Goal: Transaction & Acquisition: Purchase product/service

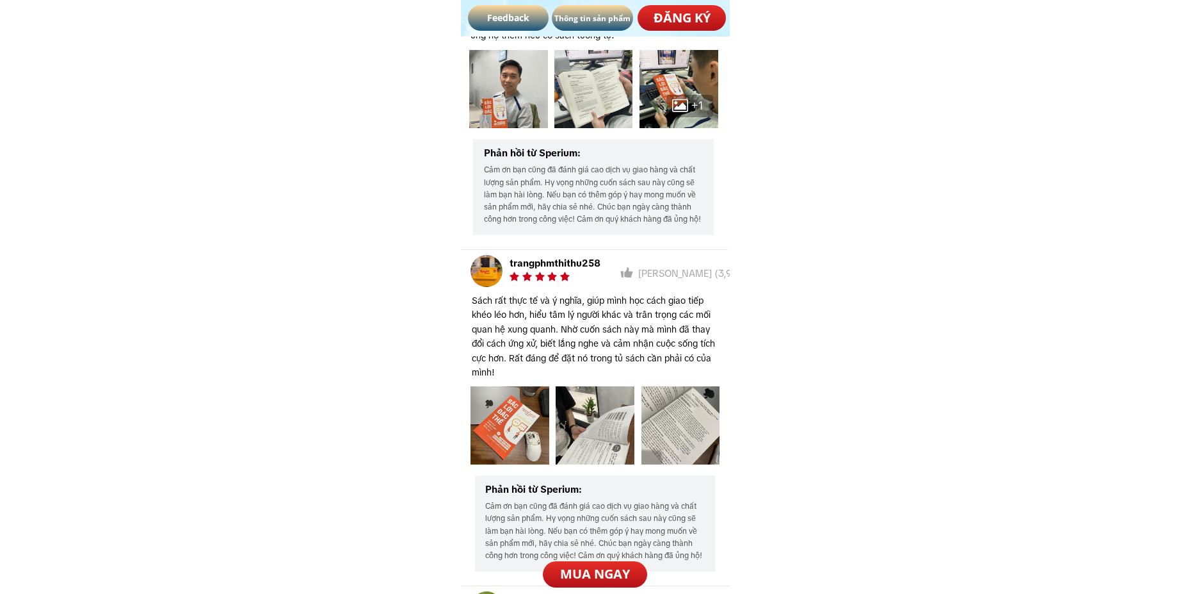
scroll to position [7390, 0]
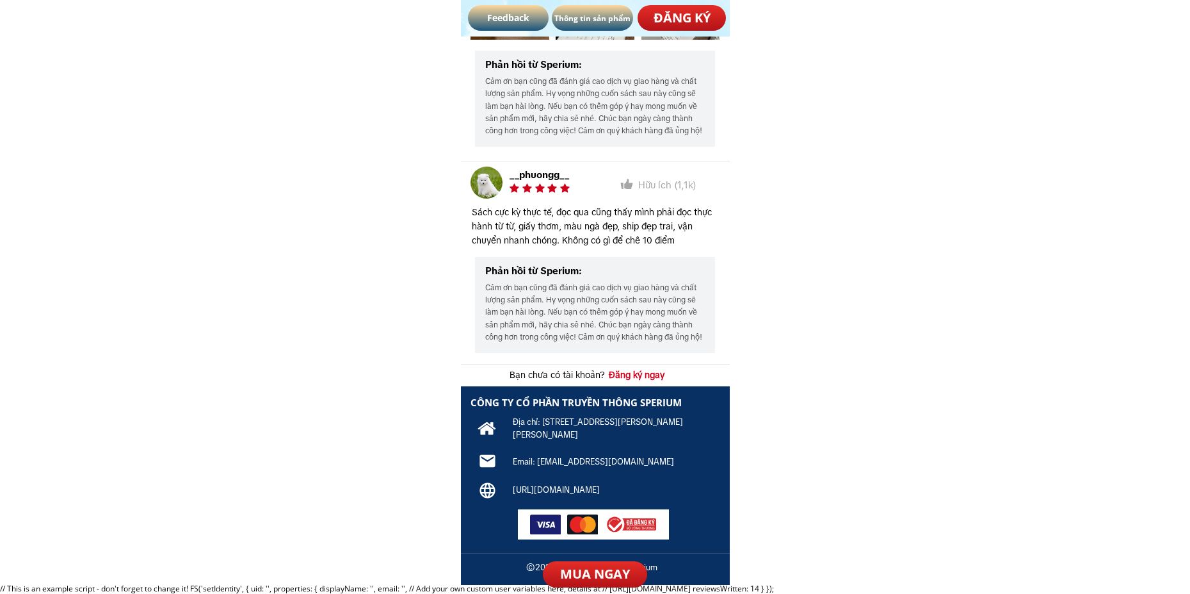
drag, startPoint x: 509, startPoint y: 490, endPoint x: 640, endPoint y: 489, distance: 131.3
drag, startPoint x: 638, startPoint y: 489, endPoint x: 622, endPoint y: 490, distance: 16.0
click at [622, 490] on h3 "[URL][DOMAIN_NAME]" at bounding box center [608, 489] width 191 height 13
drag, startPoint x: 506, startPoint y: 485, endPoint x: 638, endPoint y: 491, distance: 132.0
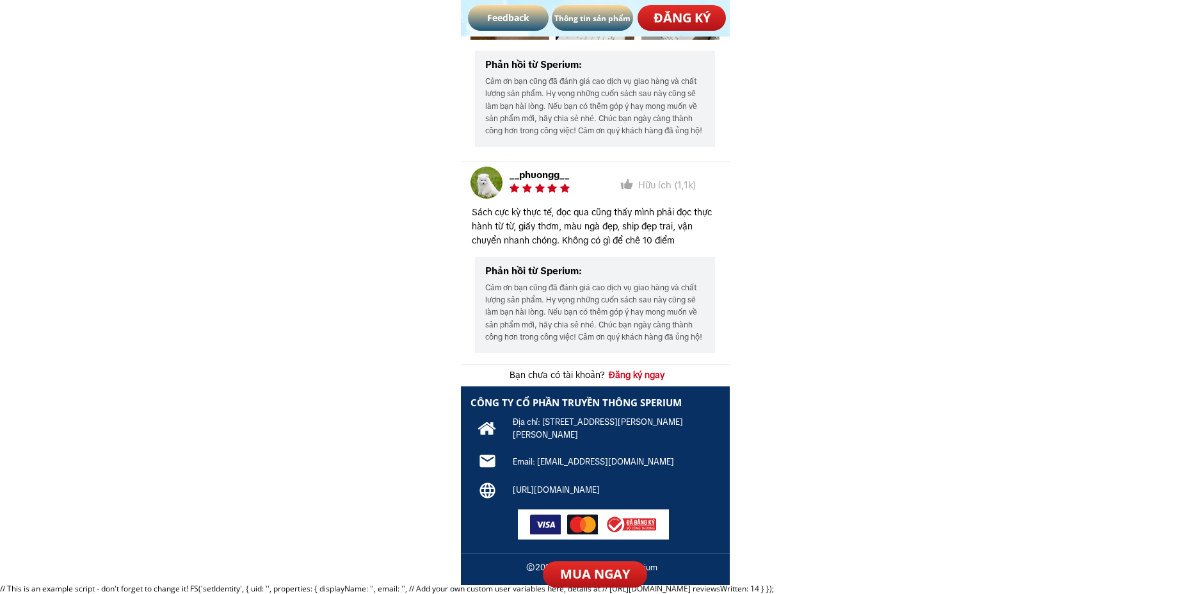
copy div "CÔNG TY CỔ PHẦN TRUYỀN THÔNG SPERIUM Địa chỉ: 210 Lê Trọng Tấn, Khương Mai, Tha…"
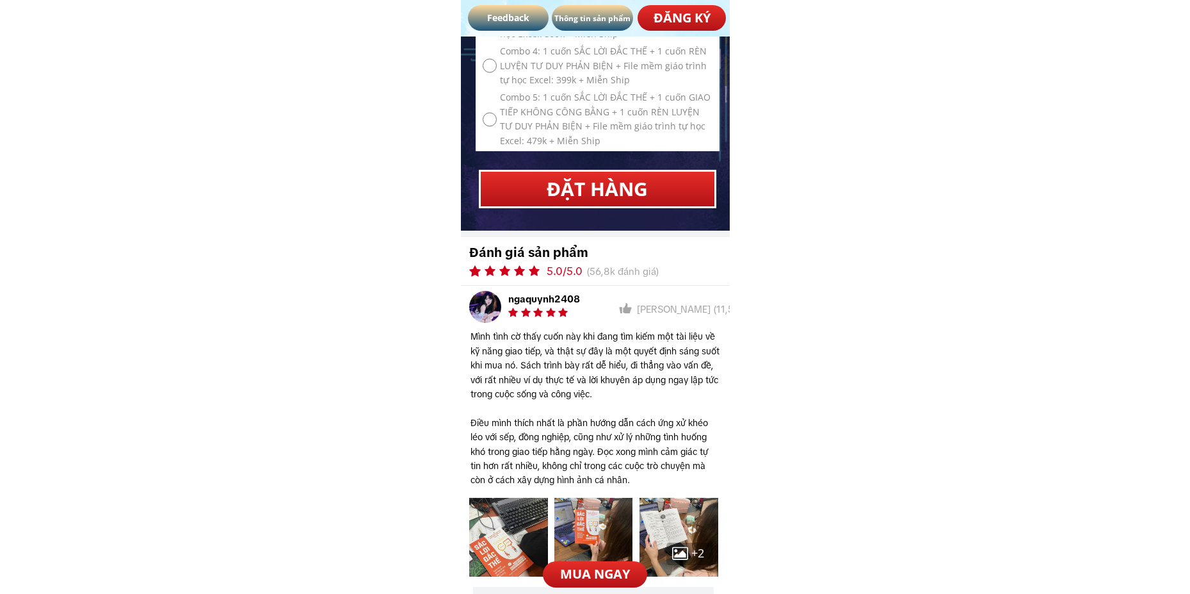
scroll to position [6173, 0]
